Goal: Navigation & Orientation: Find specific page/section

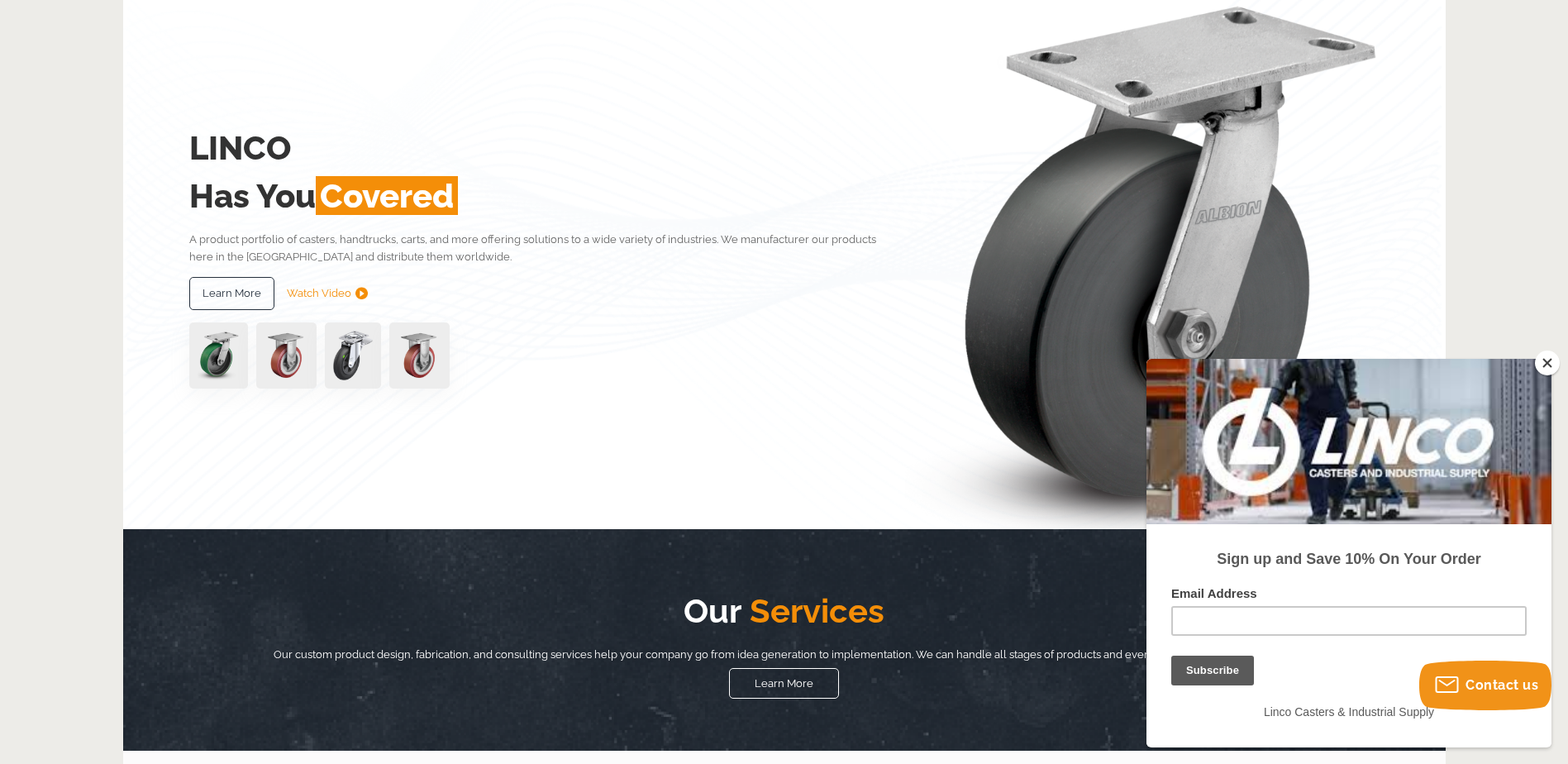
scroll to position [165, 0]
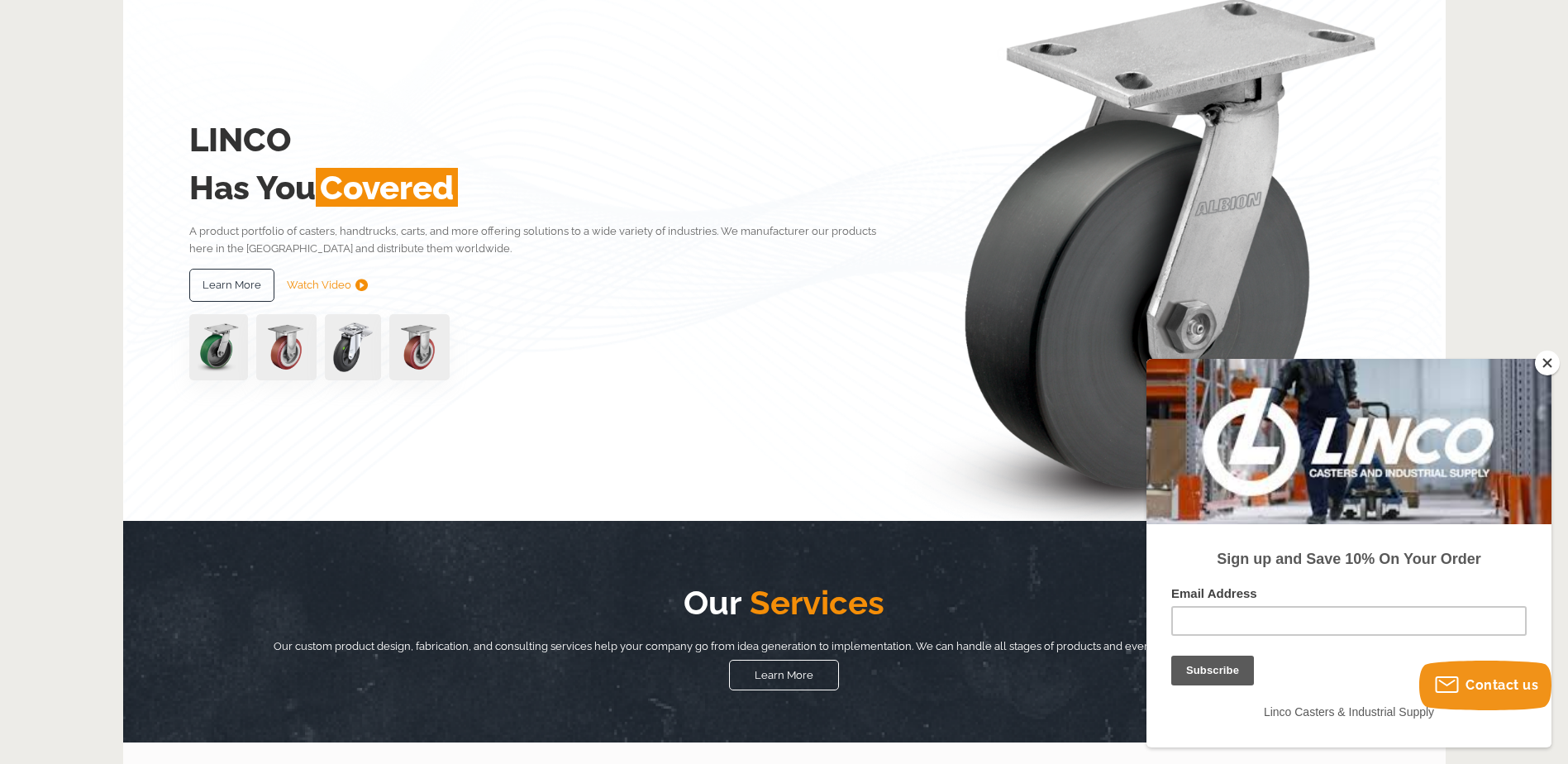
click at [289, 334] on img at bounding box center [286, 347] width 61 height 66
click at [1549, 363] on button "Close" at bounding box center [1547, 363] width 24 height 24
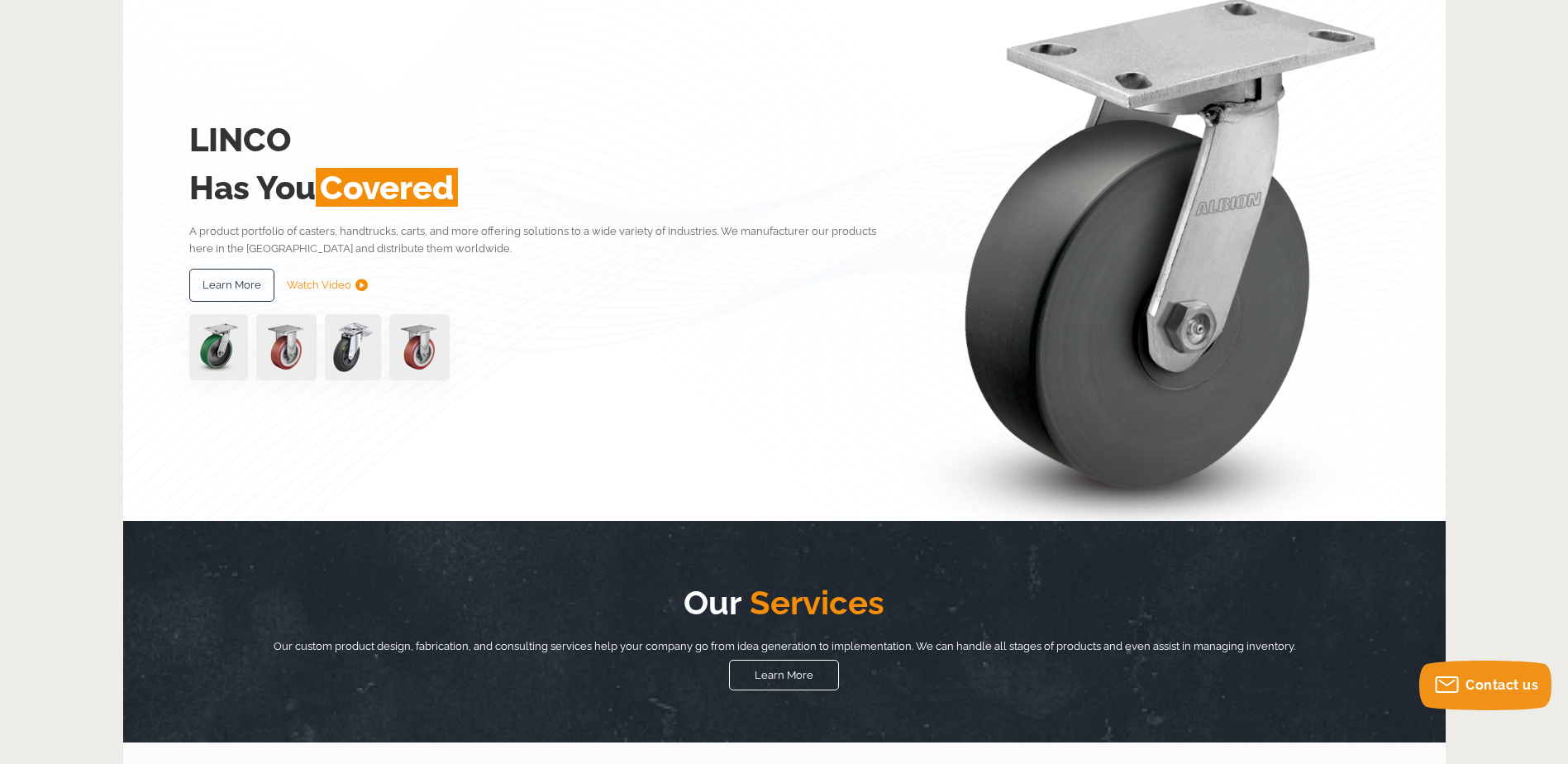
click at [419, 368] on img at bounding box center [420, 347] width 61 height 66
click at [358, 355] on img at bounding box center [353, 347] width 56 height 66
click at [278, 343] on img at bounding box center [286, 347] width 61 height 66
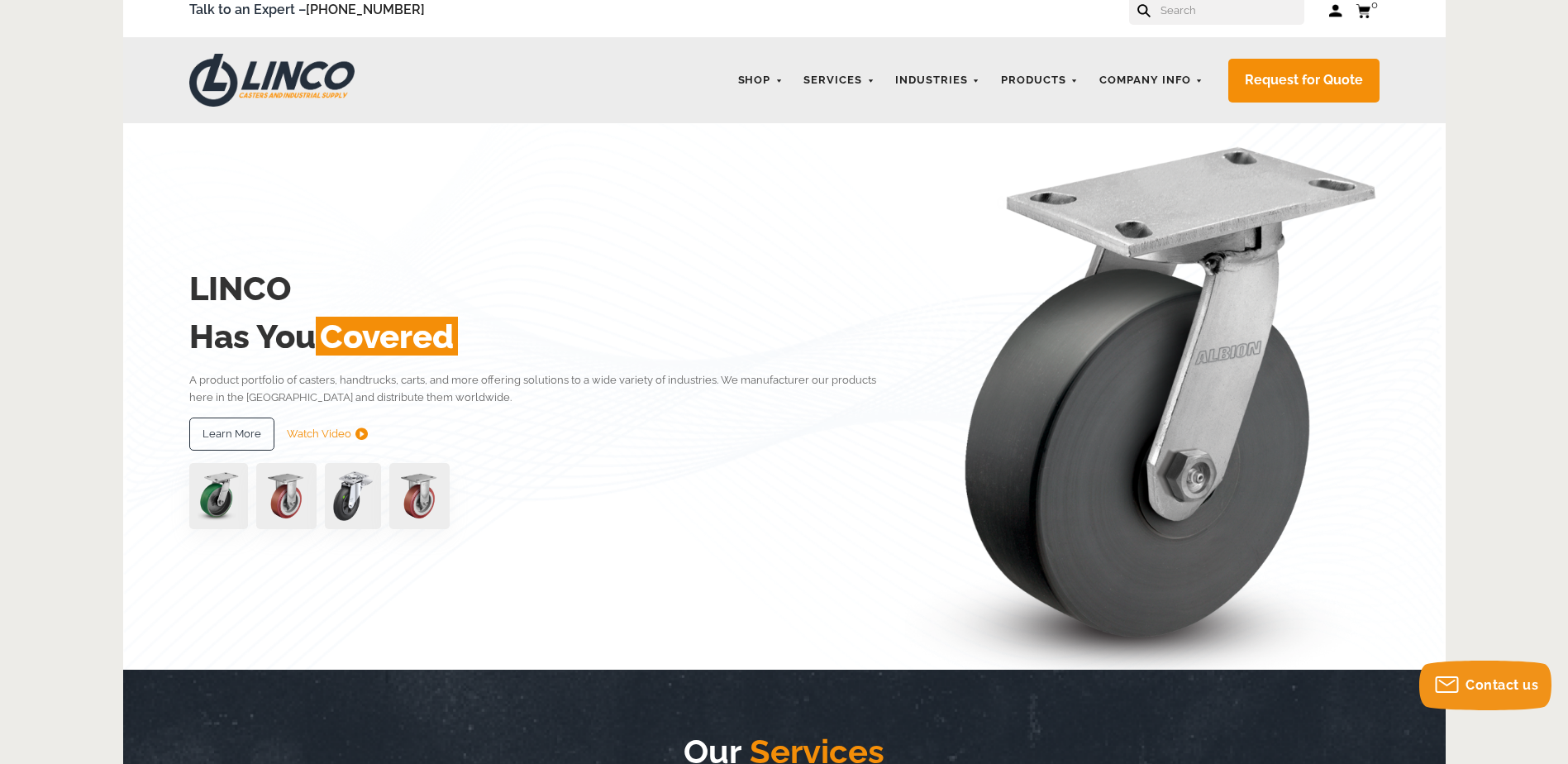
scroll to position [0, 0]
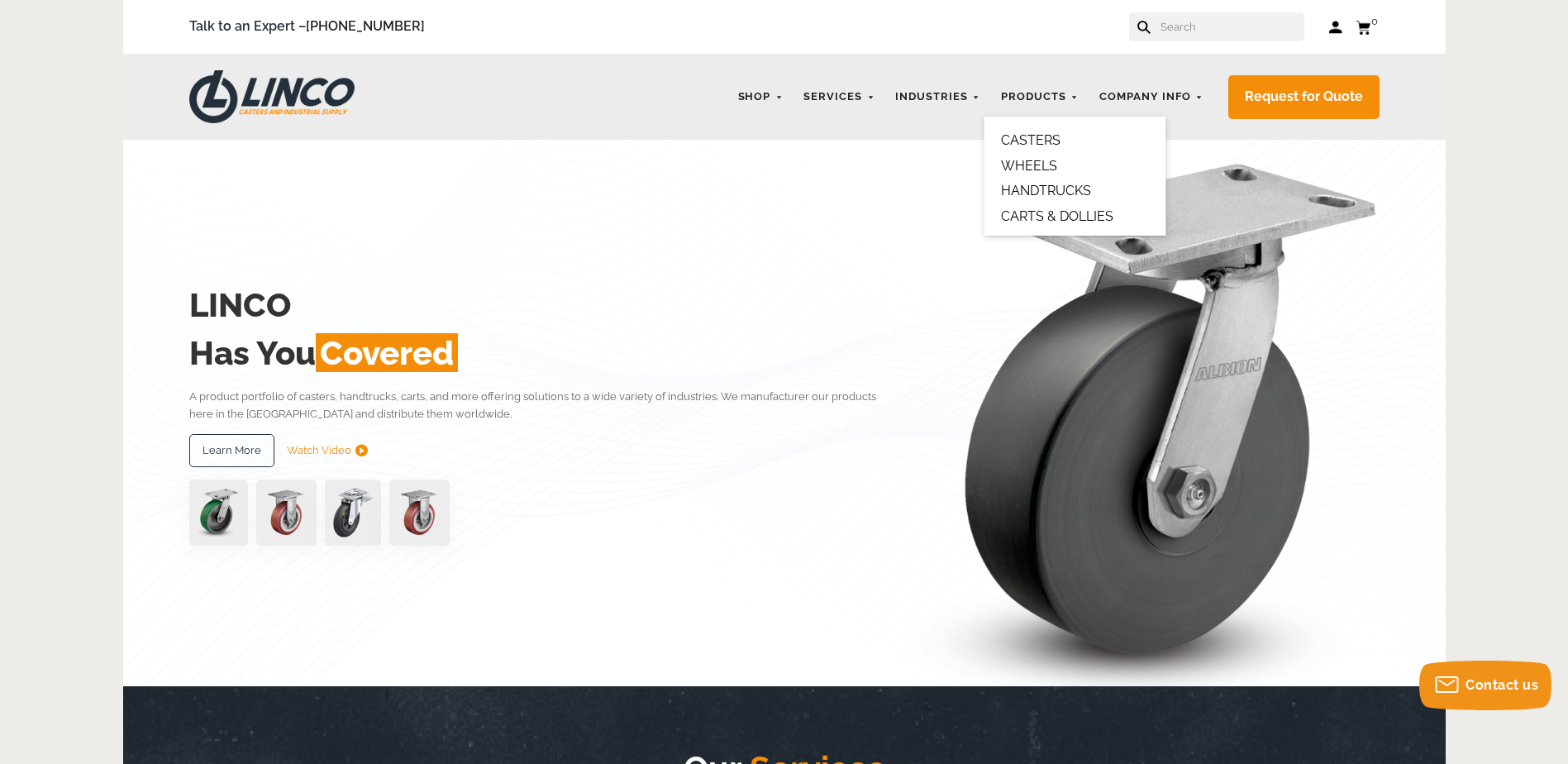
click at [1038, 160] on link "WHEELS" at bounding box center [1030, 165] width 56 height 15
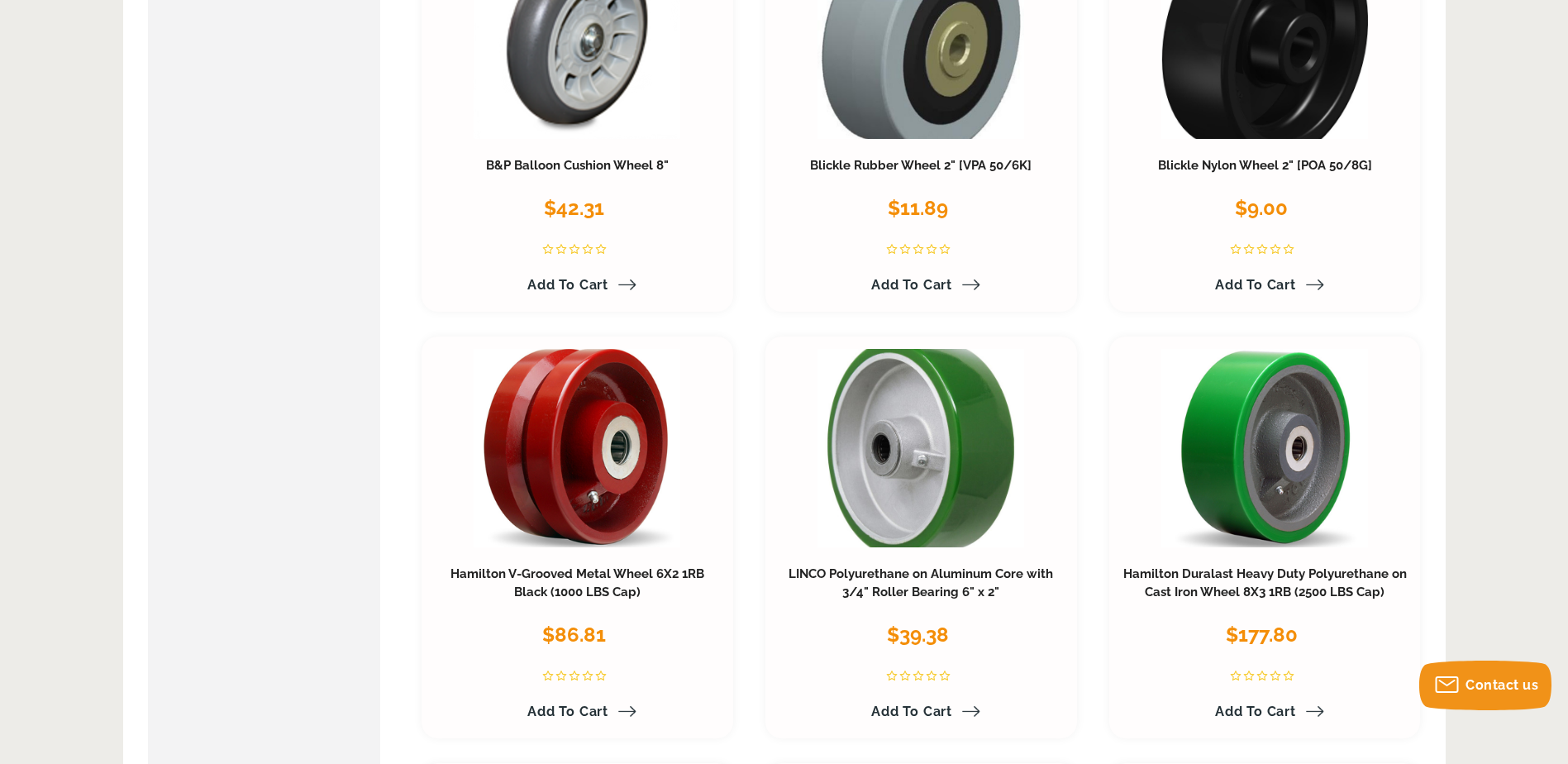
scroll to position [1942, 0]
